Goal: Transaction & Acquisition: Purchase product/service

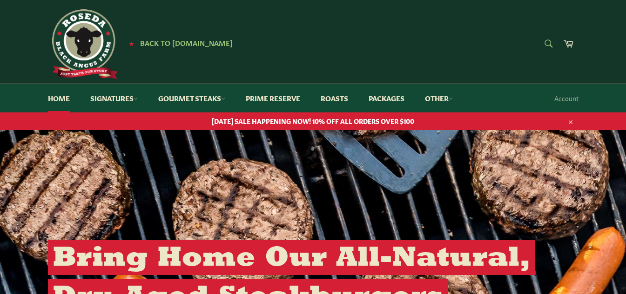
click at [549, 46] on form "Search Search" at bounding box center [547, 44] width 21 height 21
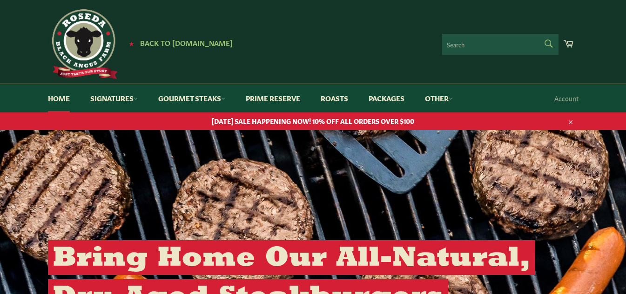
click at [549, 46] on icon "submit" at bounding box center [548, 44] width 10 height 10
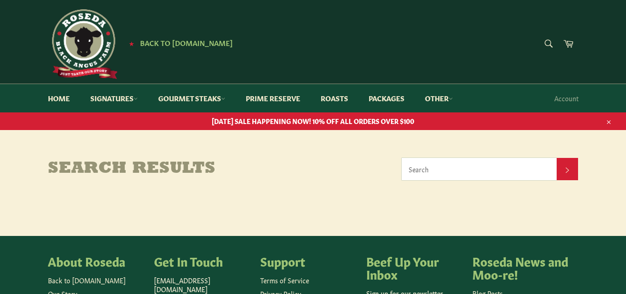
click at [493, 166] on input "Search" at bounding box center [478, 169] width 155 height 22
type input "beef tallow"
click at [556, 158] on button "Search" at bounding box center [566, 169] width 21 height 22
